Goal: Information Seeking & Learning: Find contact information

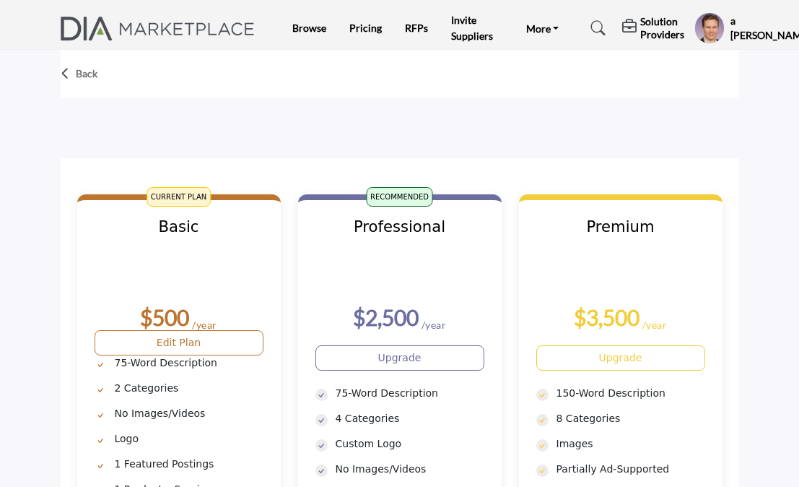
click at [664, 27] on h5 "Solution Providers" at bounding box center [664, 28] width 47 height 26
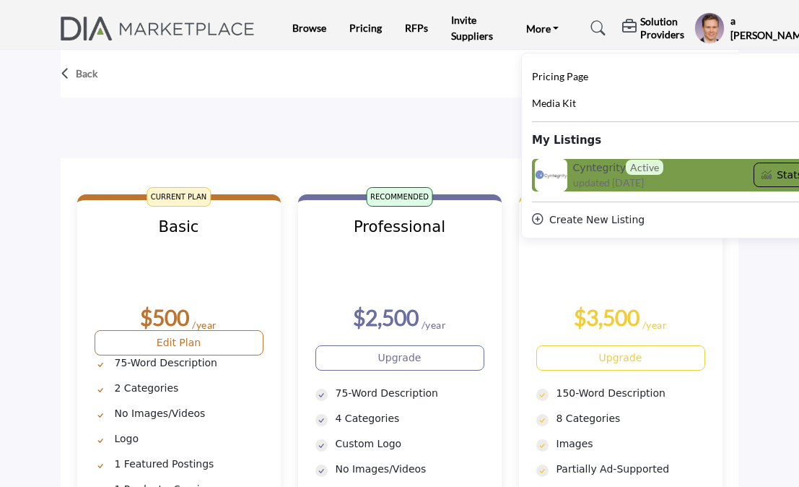
click at [778, 175] on button "Stats" at bounding box center [783, 174] width 58 height 25
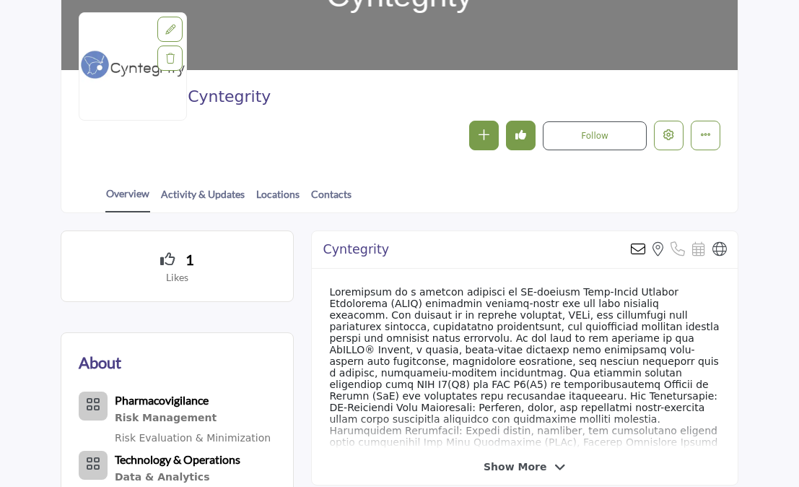
scroll to position [217, 0]
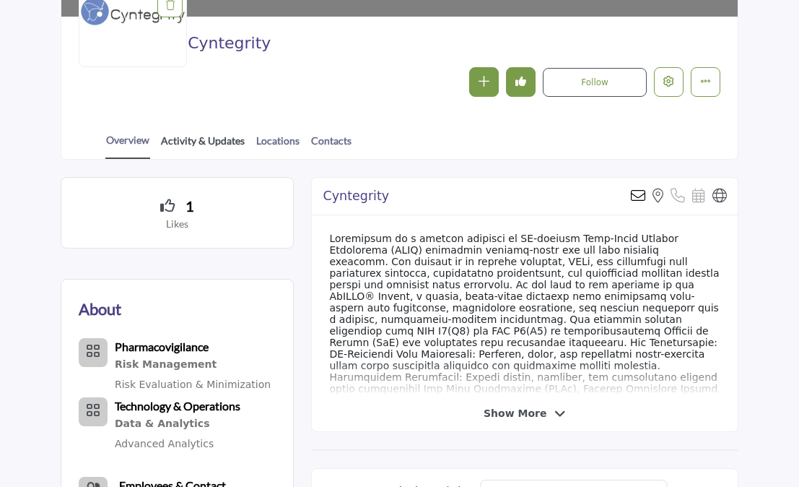
click at [196, 140] on link "Activity & Updates" at bounding box center [202, 145] width 85 height 25
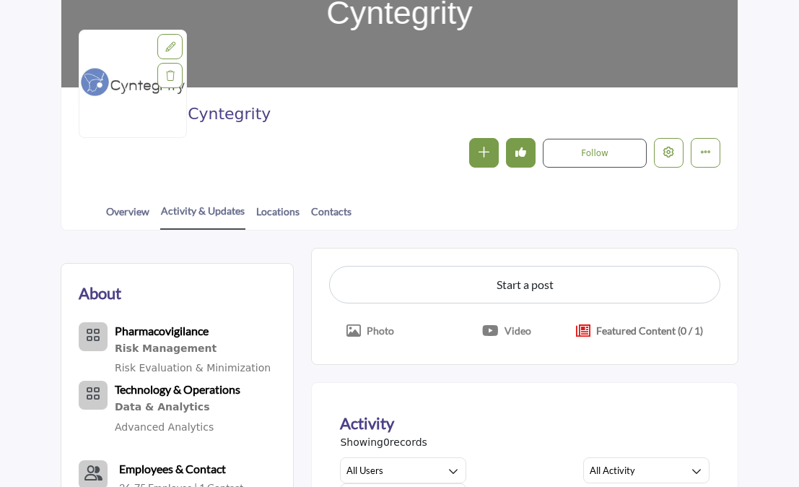
scroll to position [144, 0]
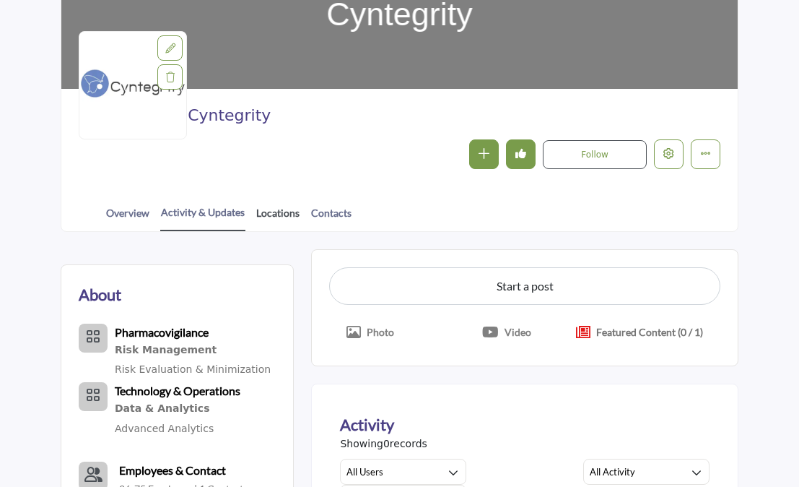
click at [285, 217] on link "Locations" at bounding box center [278, 217] width 45 height 25
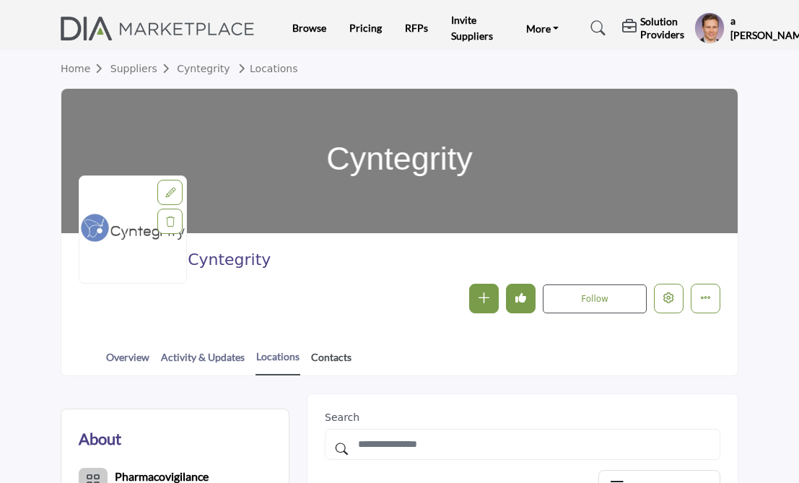
click at [344, 363] on link "Contacts" at bounding box center [332, 362] width 42 height 25
